Goal: Information Seeking & Learning: Get advice/opinions

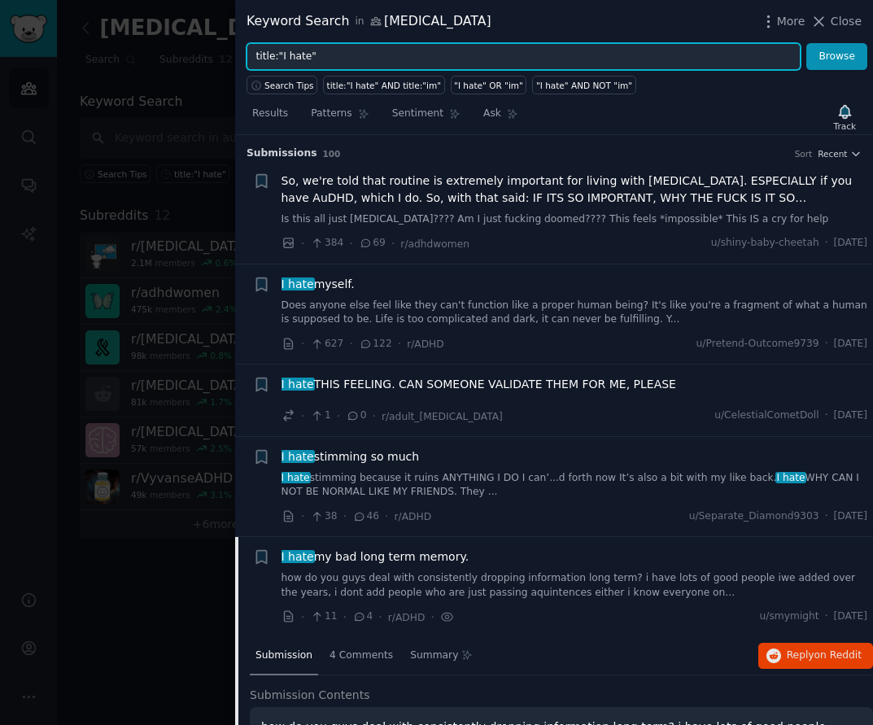
click at [334, 54] on input "title:"I hate"" at bounding box center [523, 57] width 554 height 28
drag, startPoint x: 329, startPoint y: 55, endPoint x: 220, endPoint y: 45, distance: 110.3
click at [220, 45] on div "Keyword Search in ADHD More Close title:"I hate" Browse Search Tips title:"I ha…" at bounding box center [436, 362] width 873 height 725
type input "any apps"
click at [806, 43] on button "Browse" at bounding box center [836, 57] width 61 height 28
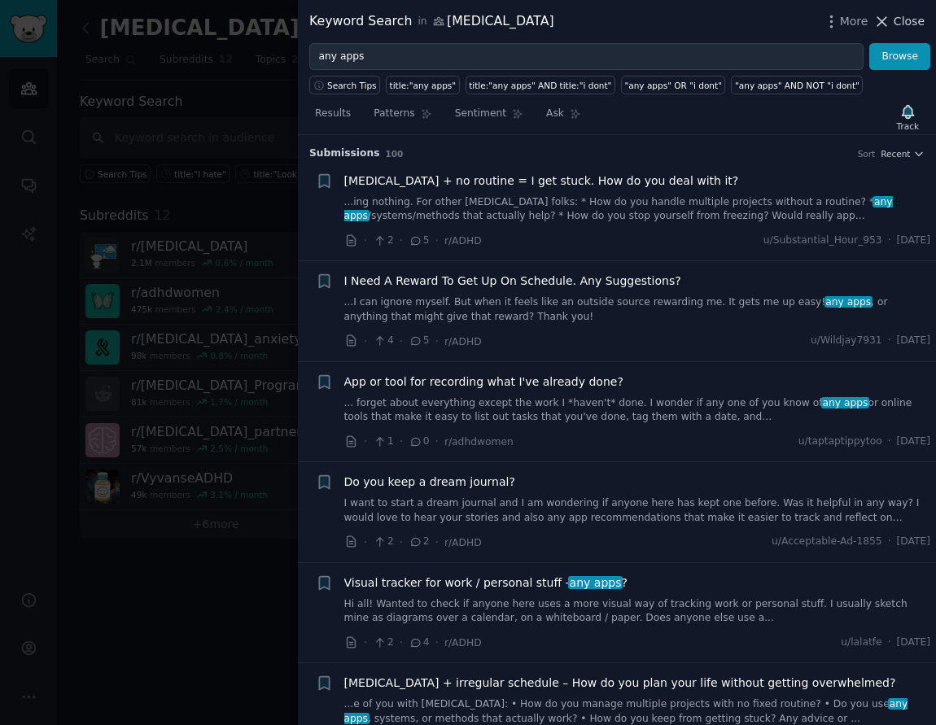
click at [872, 20] on span "Close" at bounding box center [908, 21] width 31 height 17
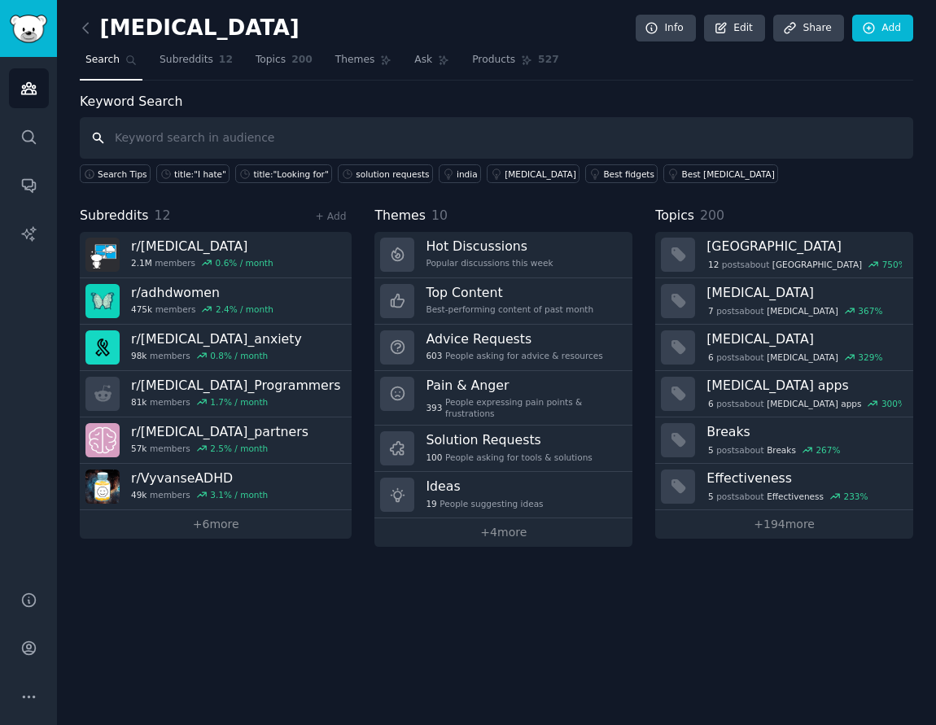
click at [207, 129] on input "text" at bounding box center [496, 137] width 833 height 41
type input "any apps"
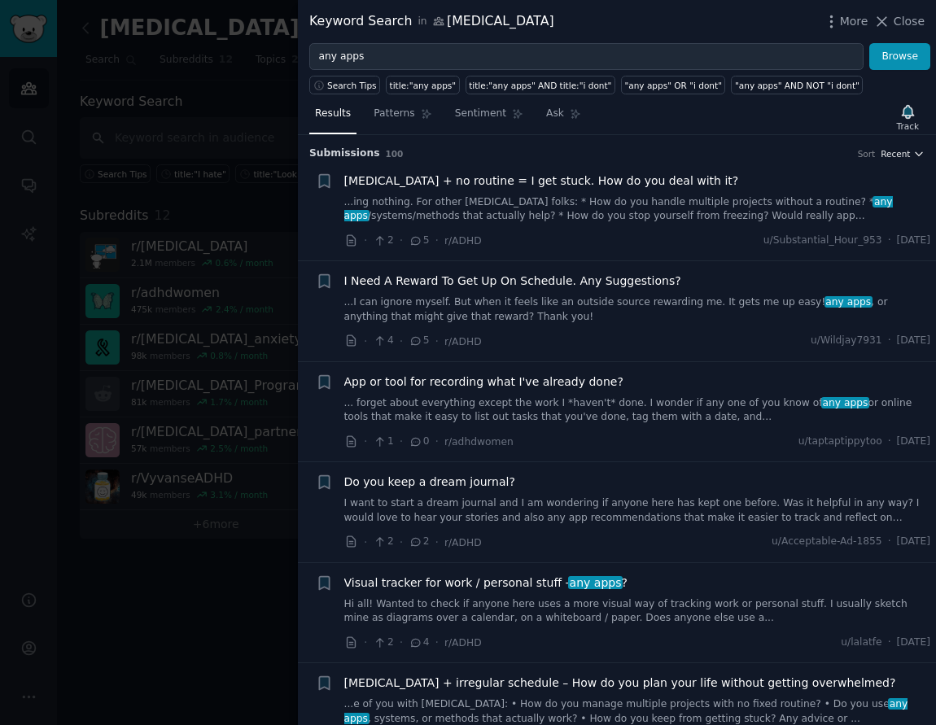
click at [872, 150] on span "Recent" at bounding box center [894, 153] width 29 height 11
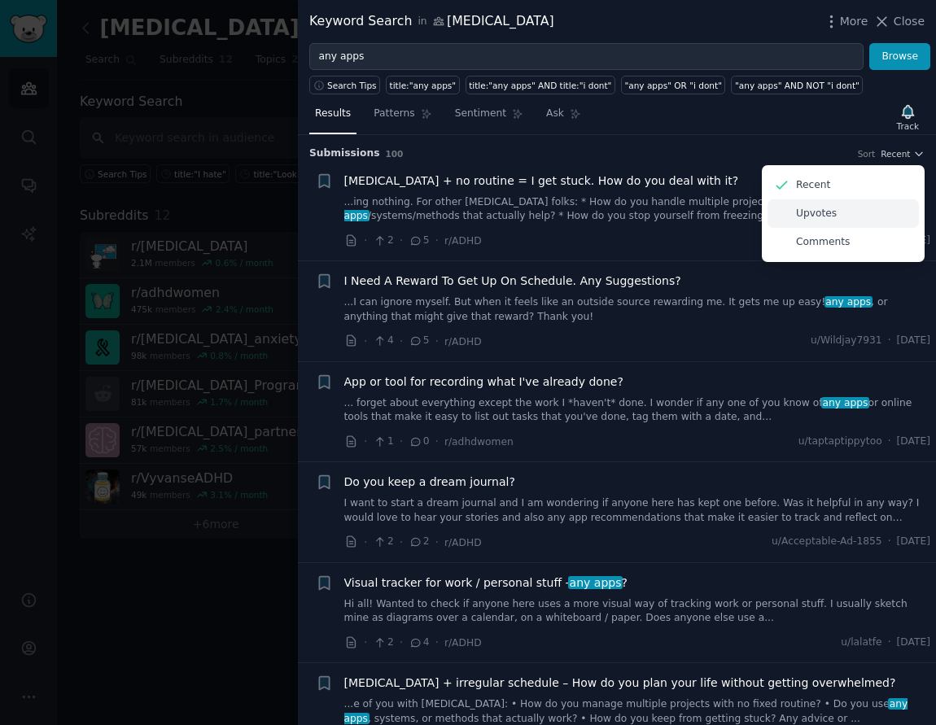
click at [848, 207] on div "Upvotes" at bounding box center [842, 213] width 151 height 28
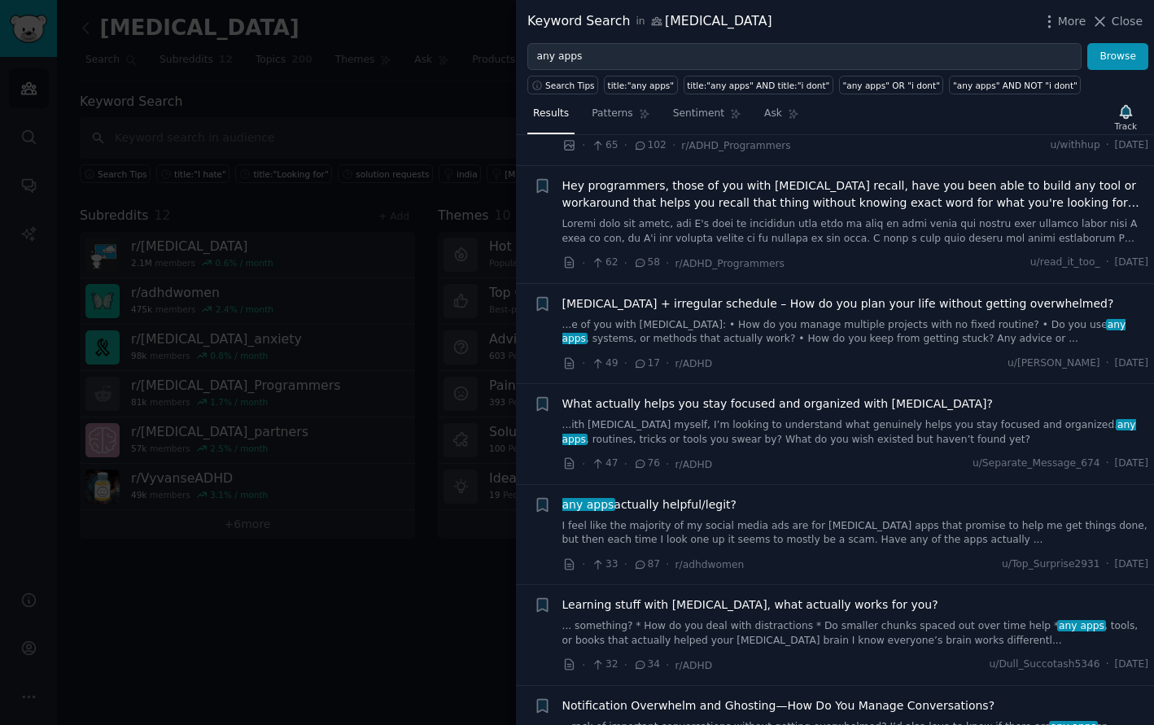
scroll to position [325, 0]
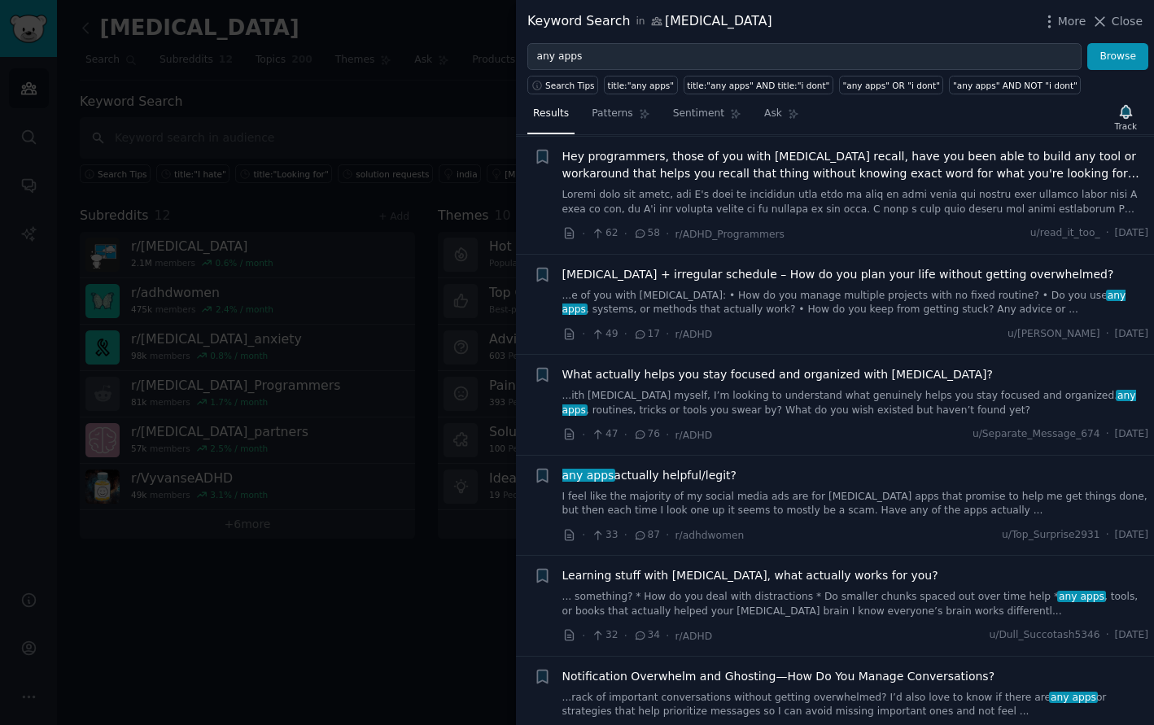
drag, startPoint x: 574, startPoint y: 331, endPoint x: 588, endPoint y: 338, distance: 16.4
click at [588, 338] on div "· 49 · 17 · r/ADHD" at bounding box center [637, 333] width 150 height 17
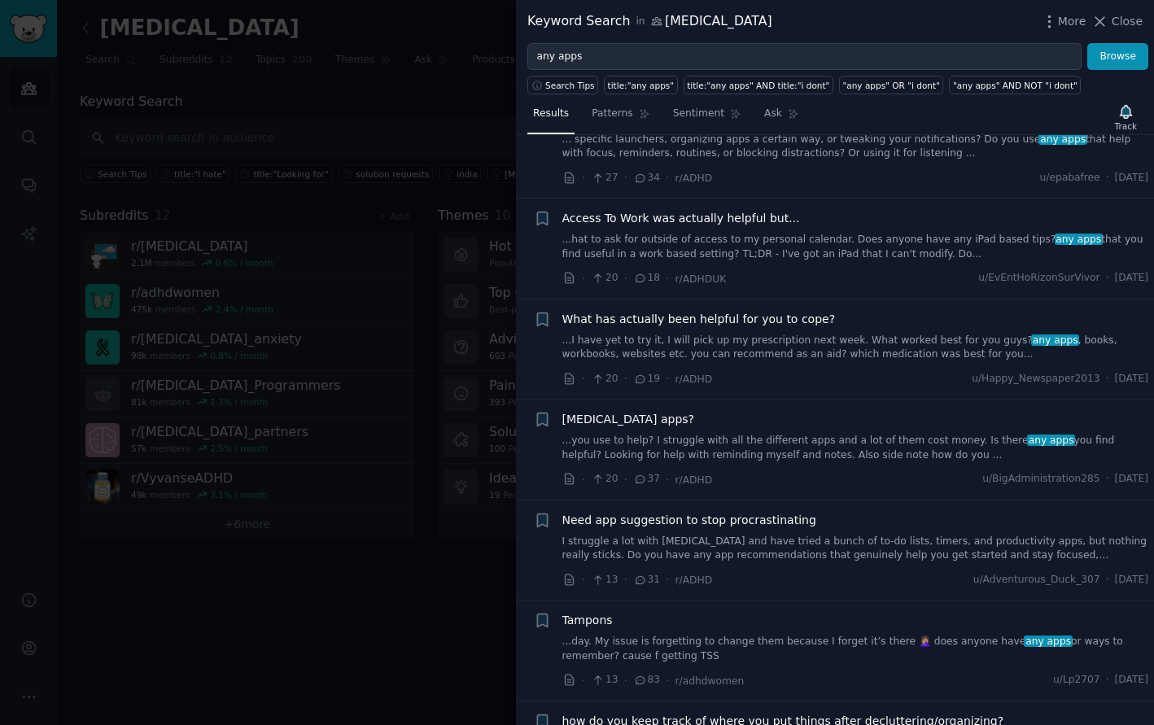
scroll to position [1193, 0]
